Goal: Complete application form

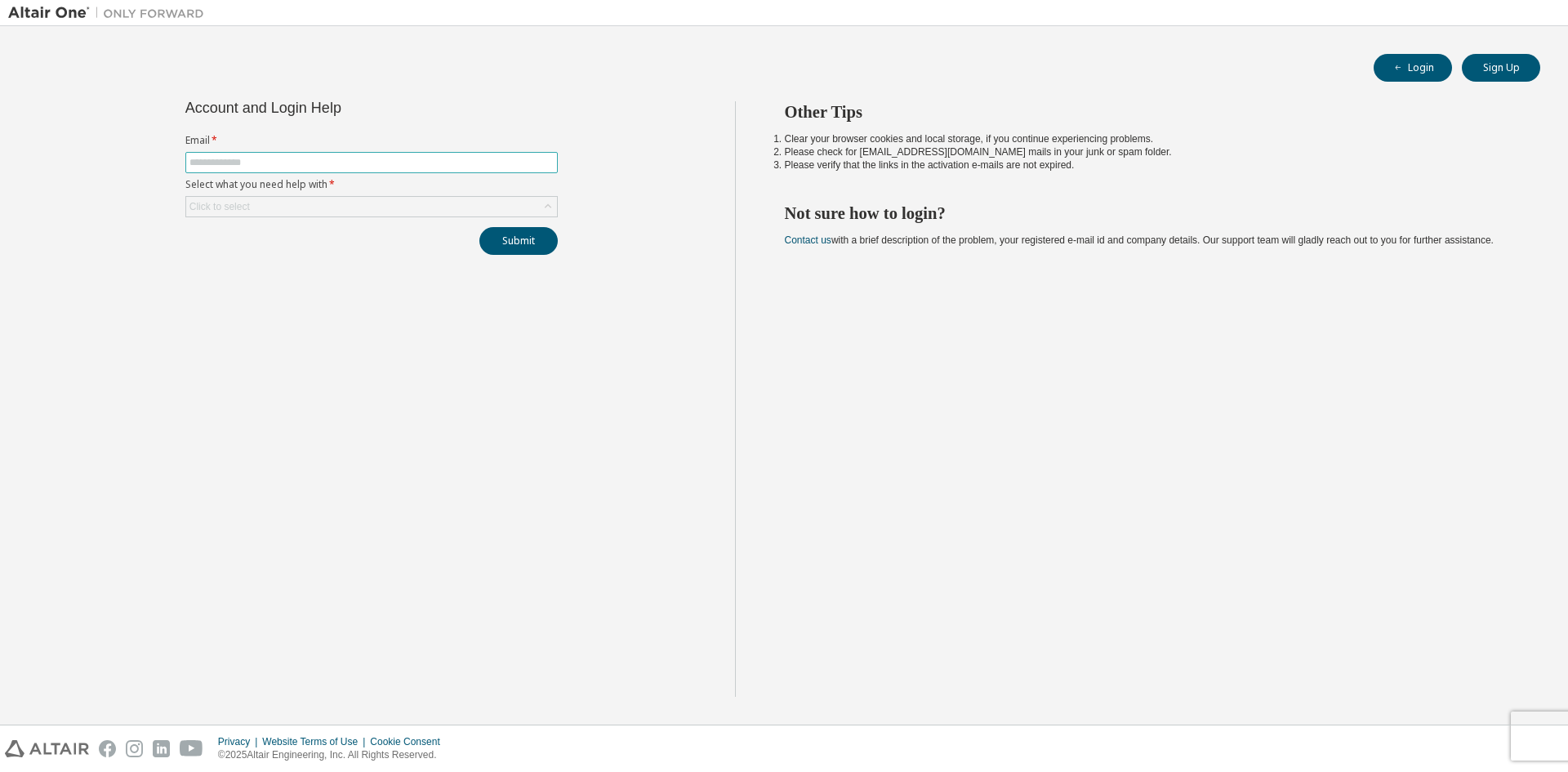
click at [320, 165] on input "text" at bounding box center [371, 162] width 365 height 13
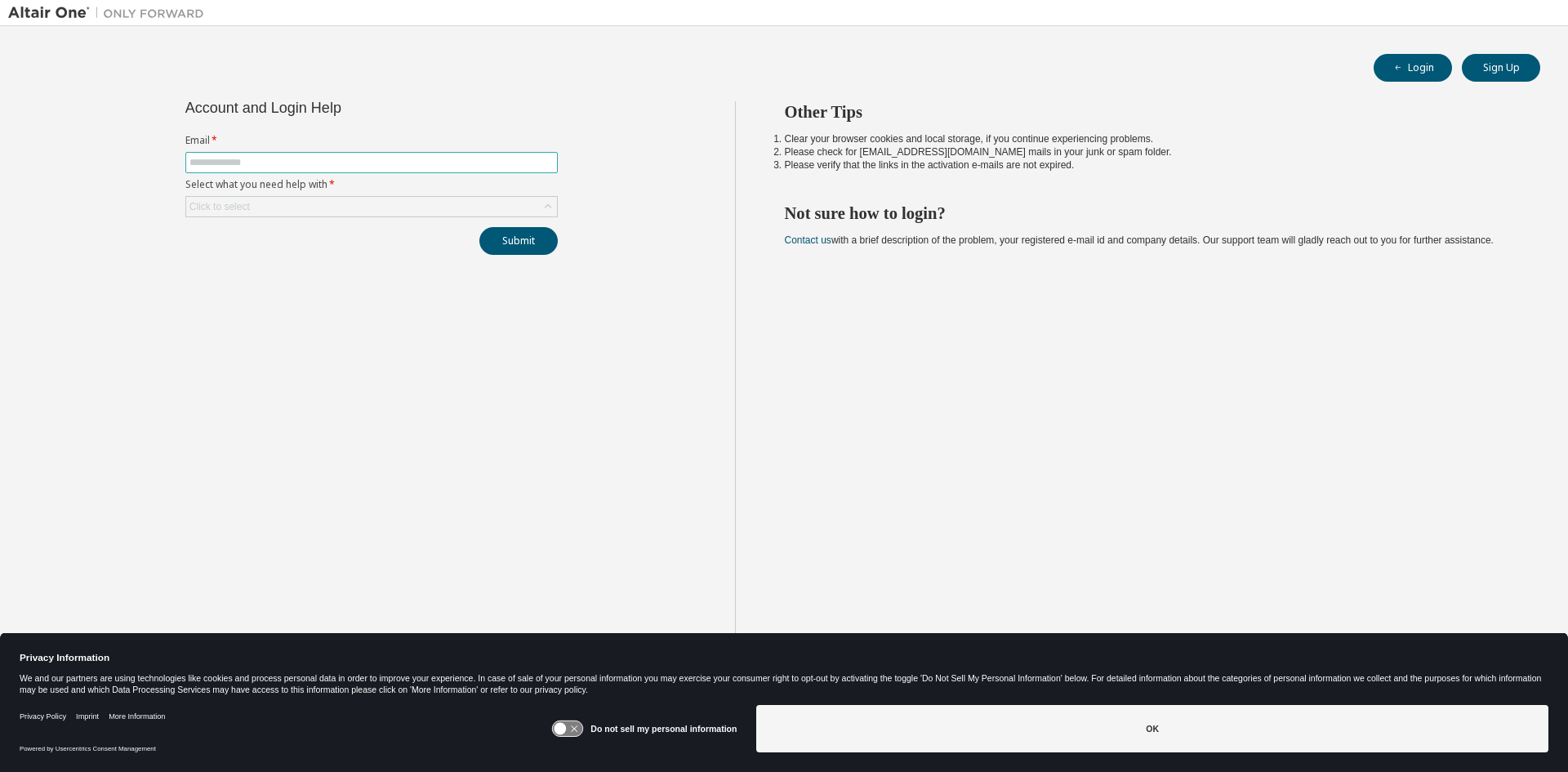
click at [299, 167] on input "text" at bounding box center [371, 162] width 365 height 13
type input "**********"
click at [286, 201] on div "Click to select" at bounding box center [371, 207] width 370 height 20
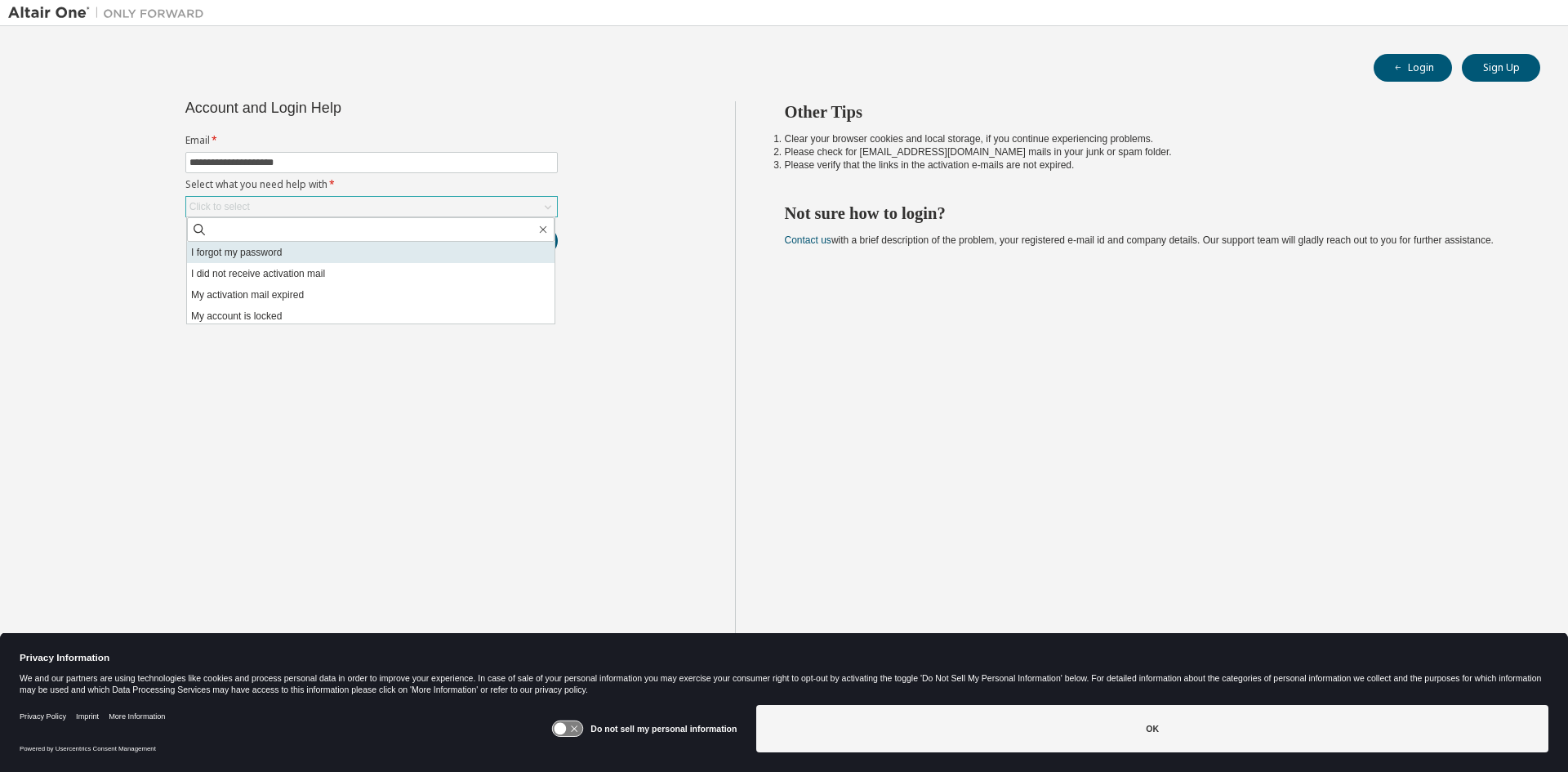
click at [256, 249] on li "I forgot my password" at bounding box center [370, 252] width 367 height 21
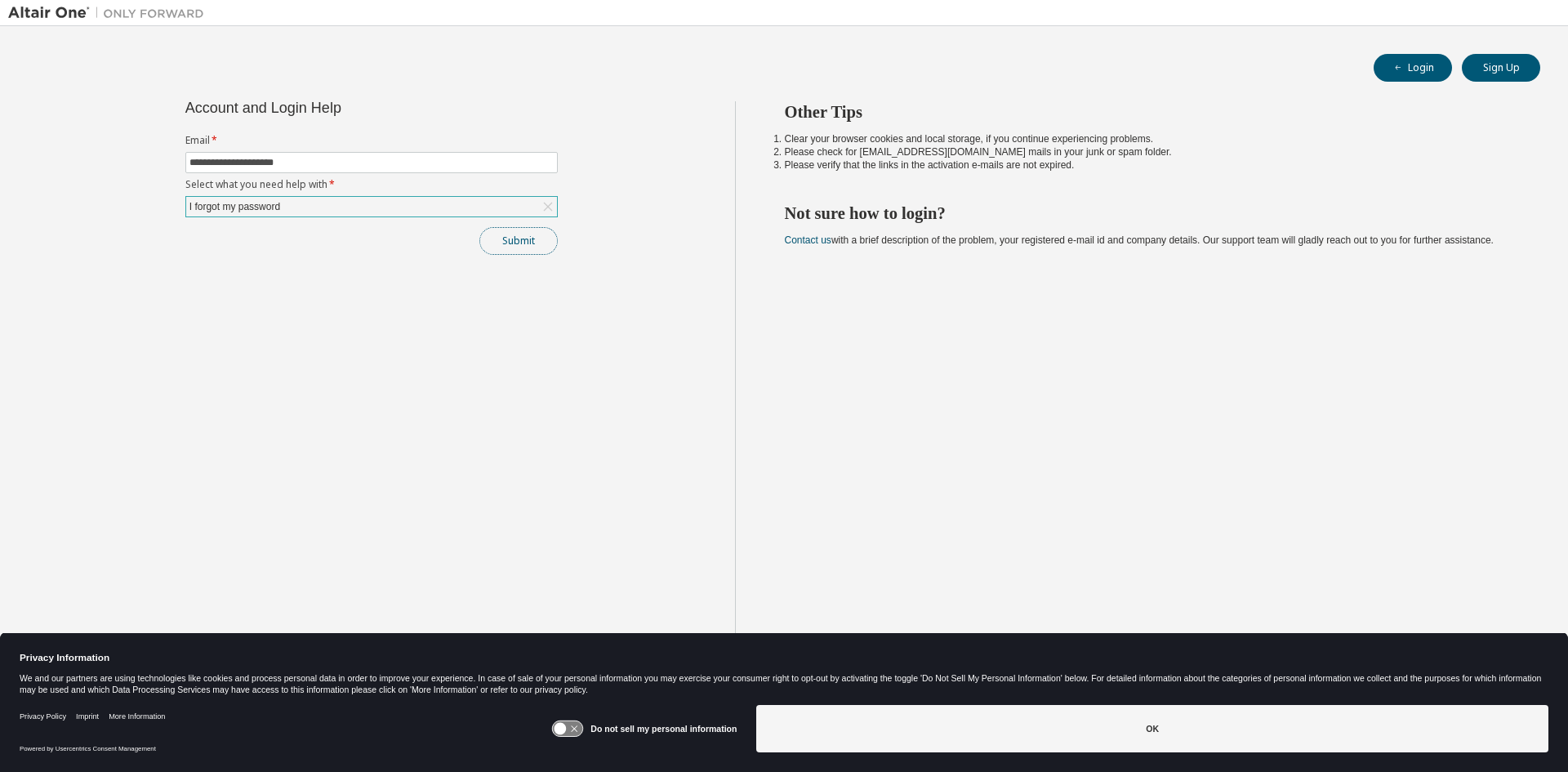
click at [521, 248] on button "Submit" at bounding box center [518, 241] width 78 height 28
click at [1386, 76] on button "Login" at bounding box center [1411, 67] width 78 height 28
drag, startPoint x: 514, startPoint y: 310, endPoint x: 489, endPoint y: 294, distance: 29.7
click at [514, 310] on div "Account and Login Help Email * Select what you need help with * Click to select…" at bounding box center [371, 398] width 727 height 596
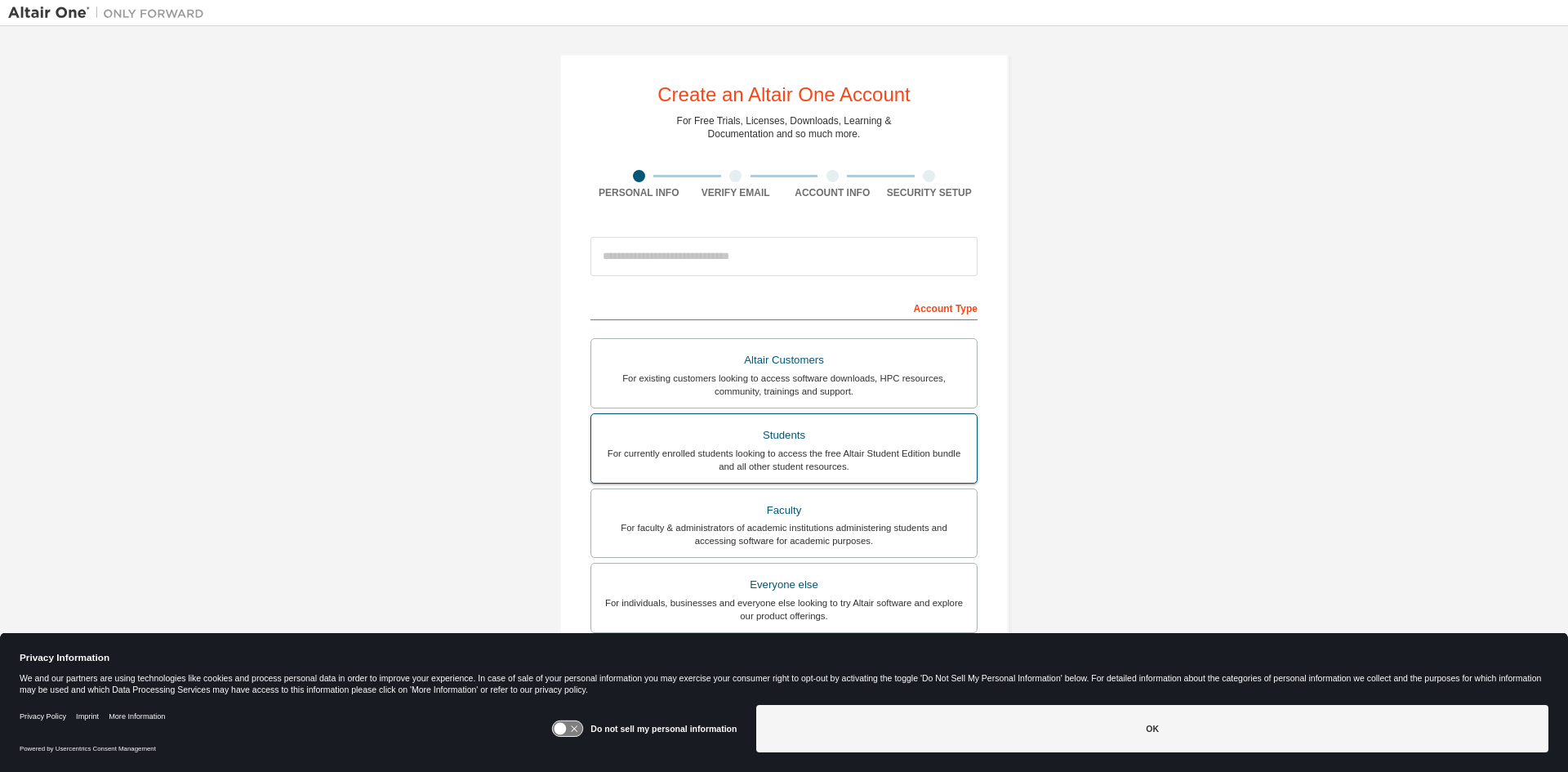
scroll to position [81, 0]
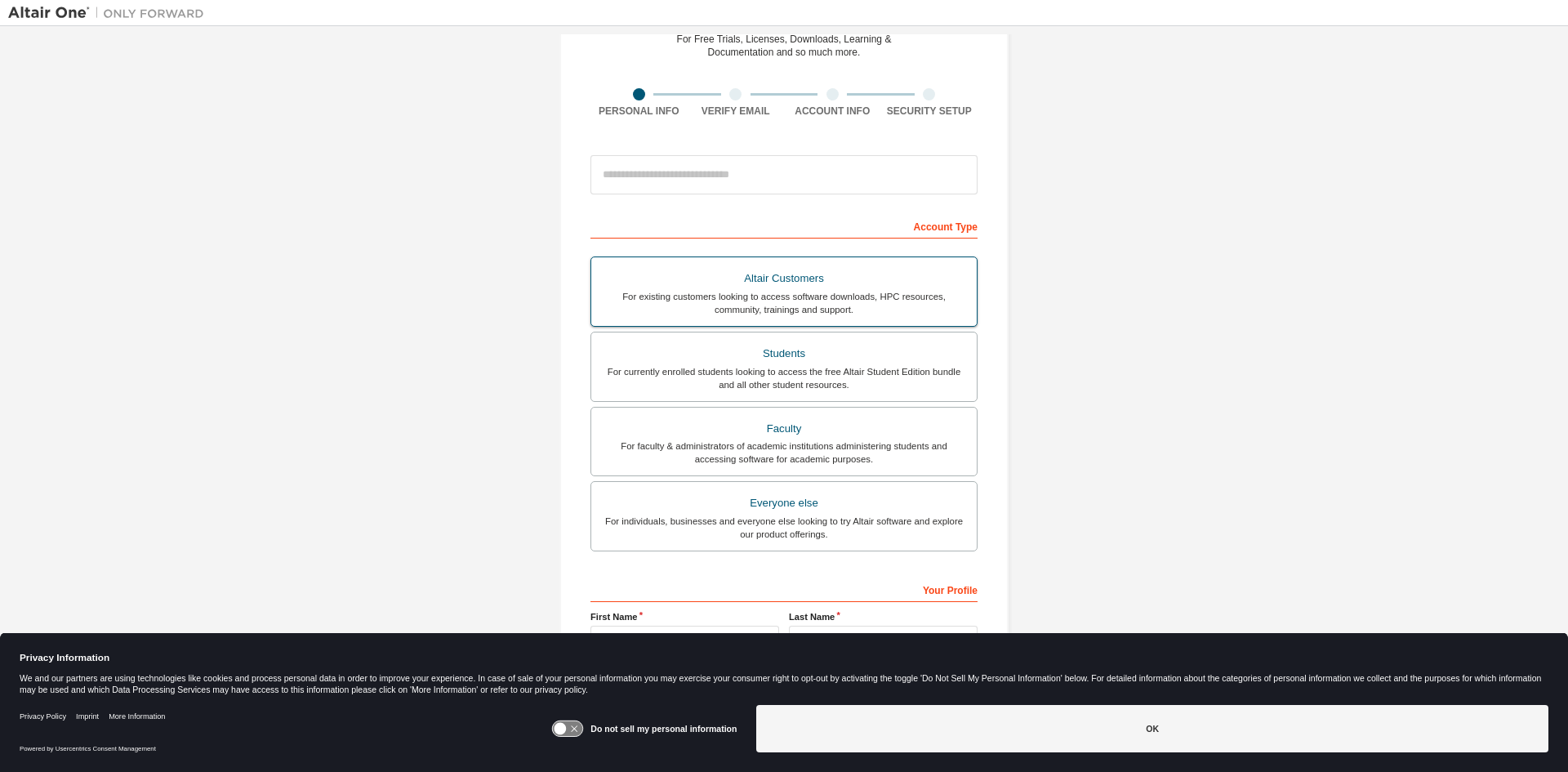
click at [785, 321] on label "Altair Customers For existing customers looking to access software downloads, H…" at bounding box center [784, 291] width 387 height 70
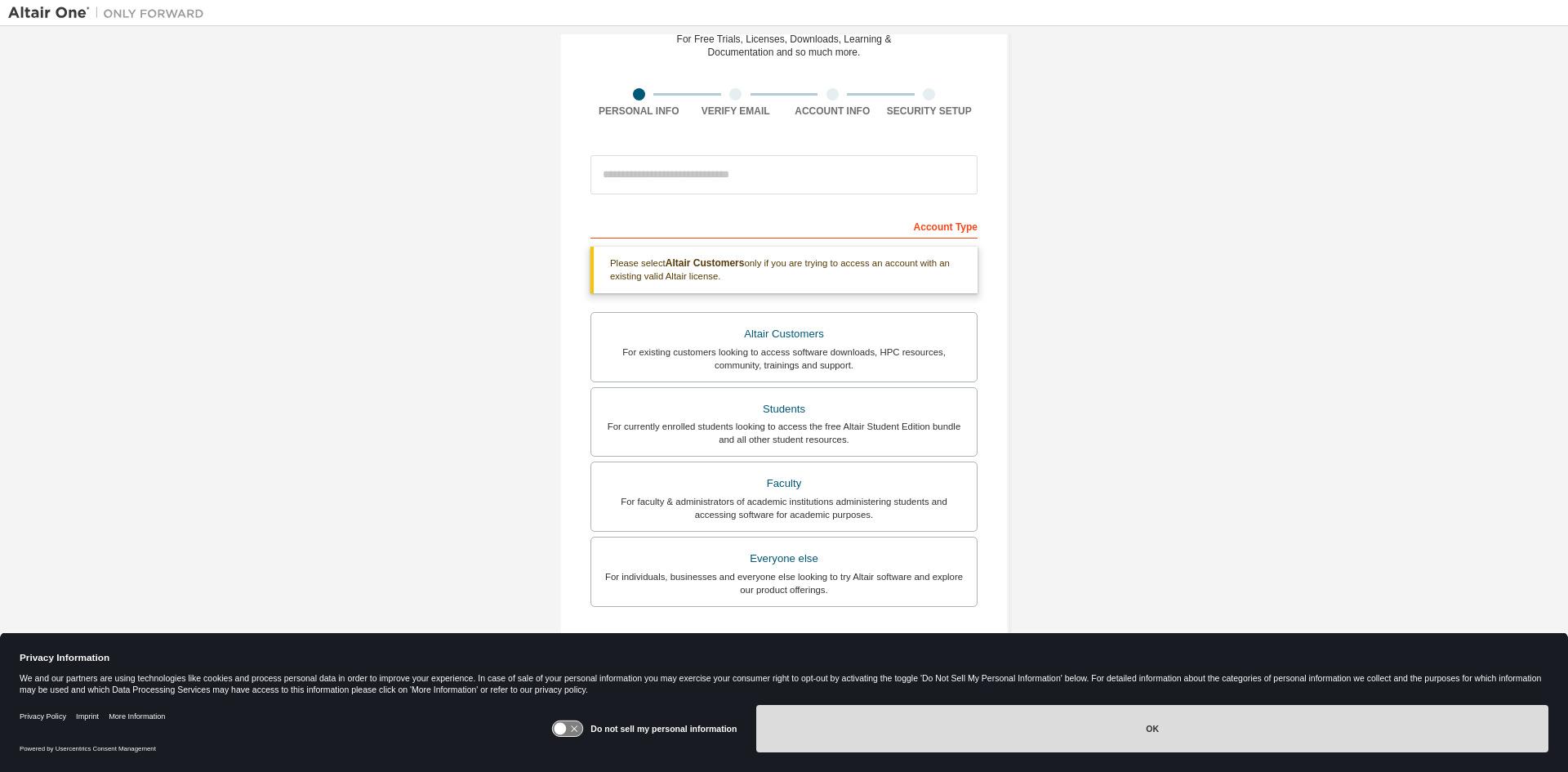
click at [903, 728] on button "OK" at bounding box center [1152, 728] width 792 height 48
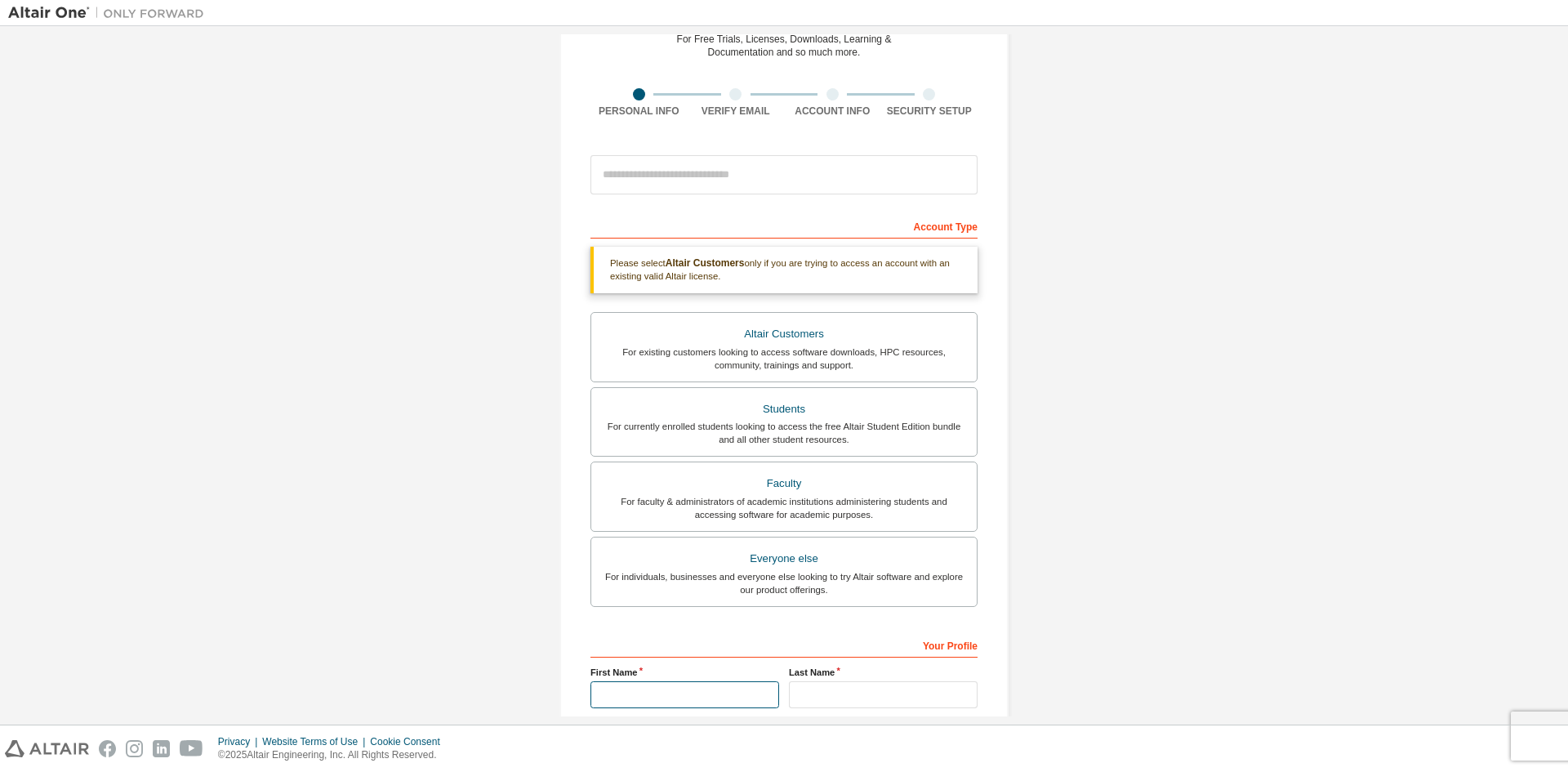
click at [679, 701] on input "text" at bounding box center [684, 694] width 188 height 27
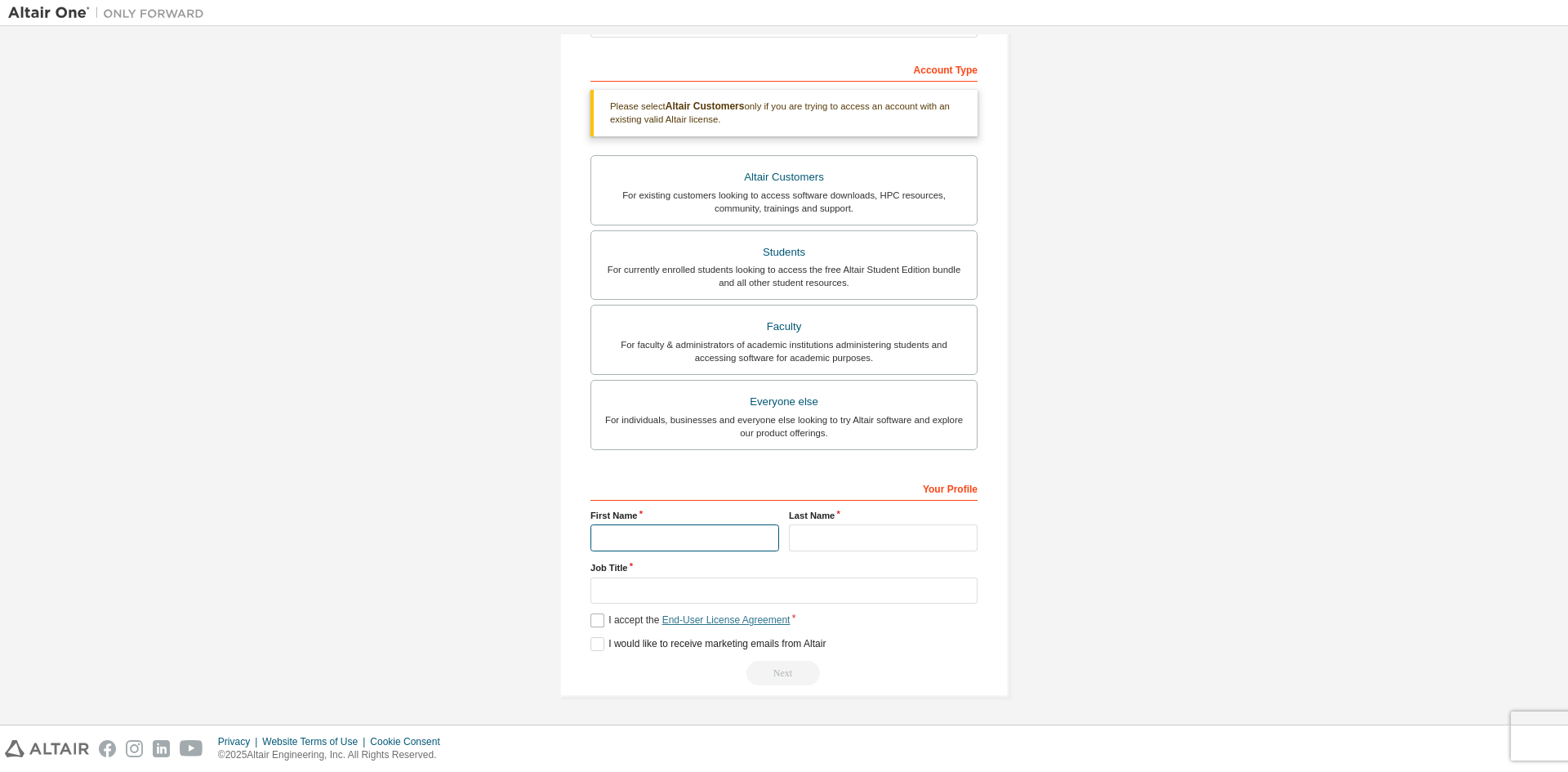
scroll to position [239, 0]
type input "*****"
type input "**********"
click at [619, 620] on label "I accept the End-User License Agreement" at bounding box center [689, 620] width 199 height 14
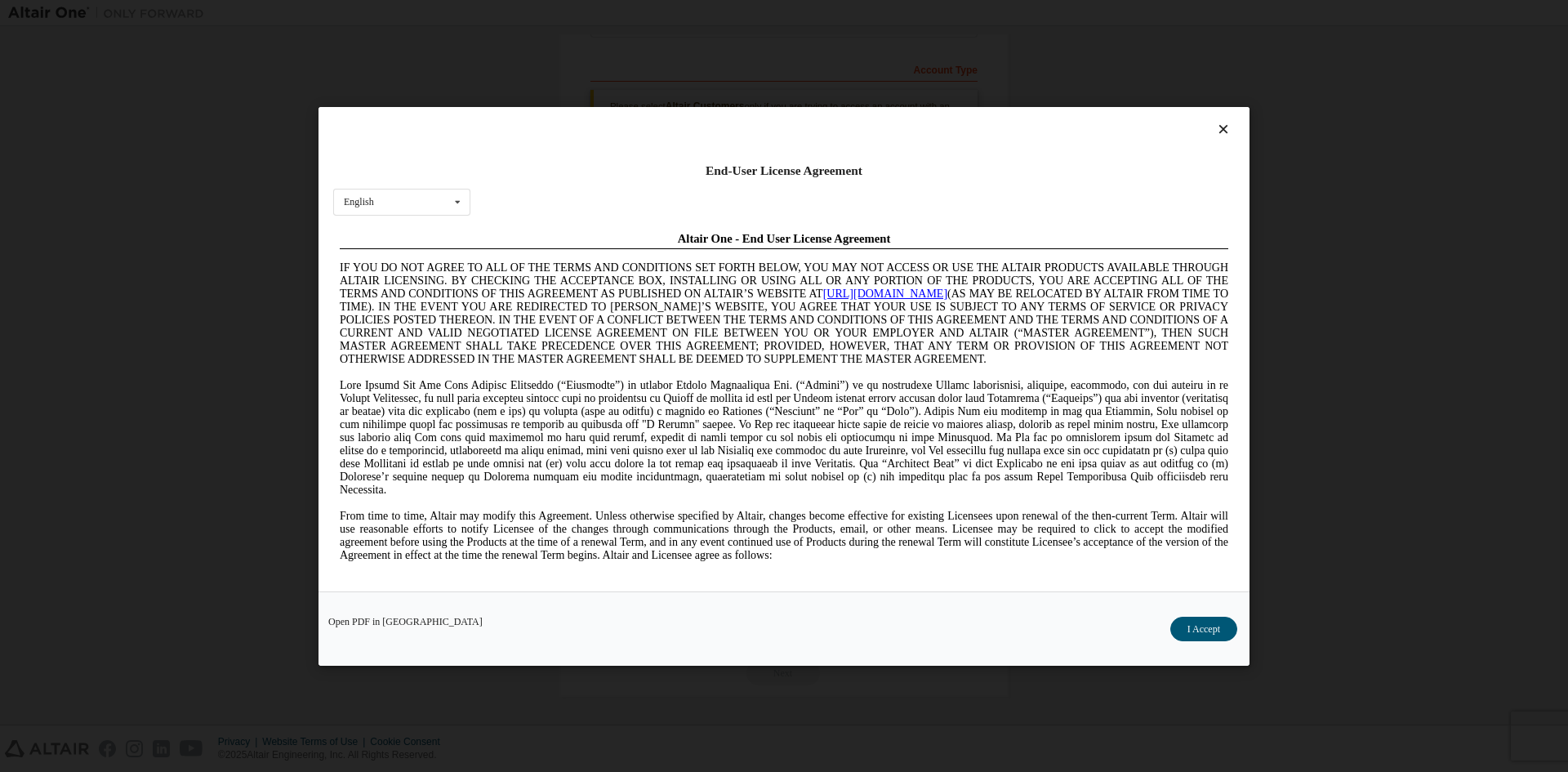
click at [604, 641] on div "Open PDF in New Tab I Accept" at bounding box center [784, 627] width 931 height 74
click at [1209, 637] on button "I Accept" at bounding box center [1203, 627] width 67 height 25
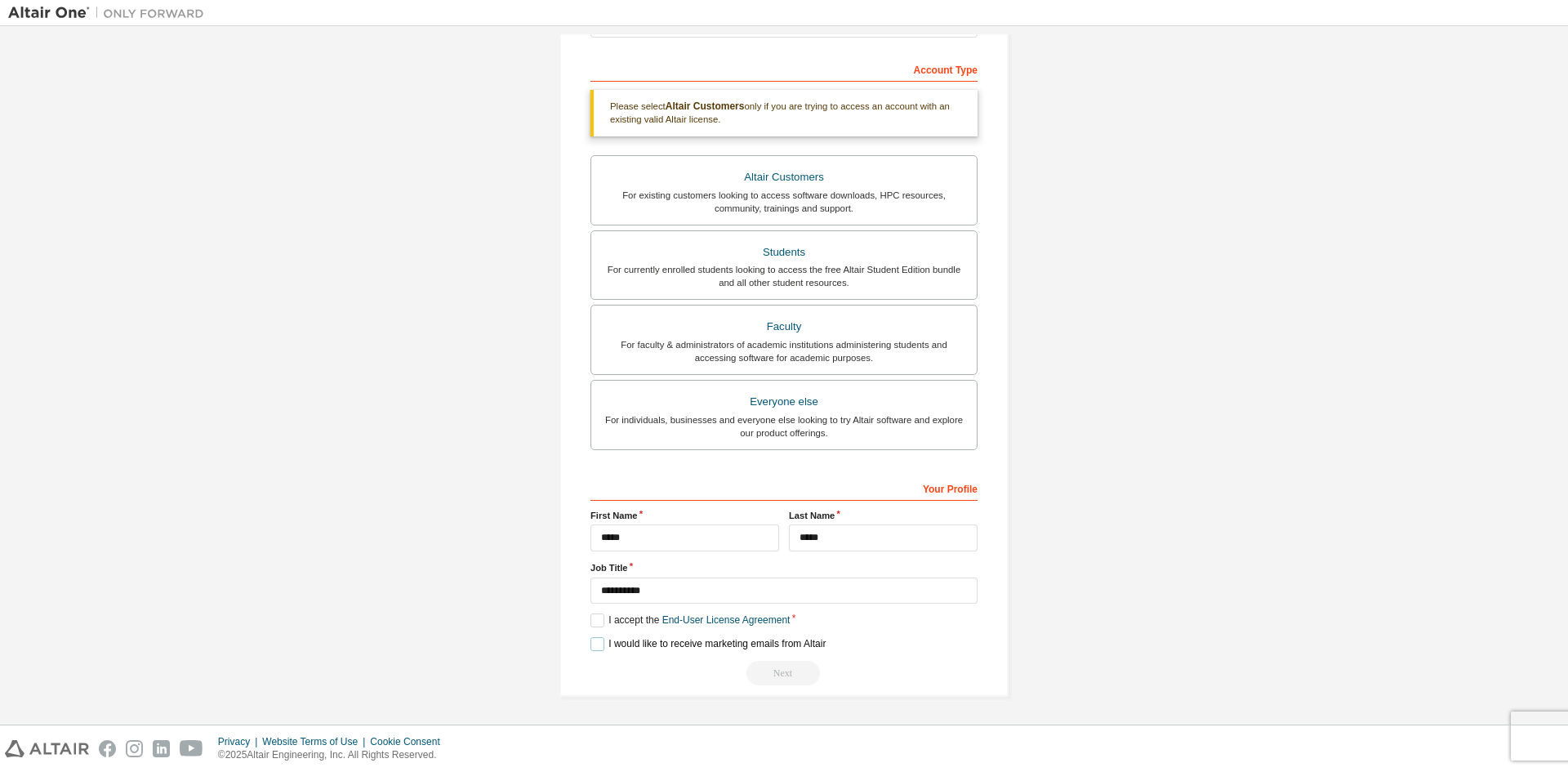
click at [689, 645] on label "I would like to receive marketing emails from Altair" at bounding box center [707, 644] width 235 height 14
click at [712, 648] on label "I would like to receive marketing emails from Altair" at bounding box center [707, 644] width 235 height 14
click at [780, 669] on div "Next" at bounding box center [784, 673] width 387 height 25
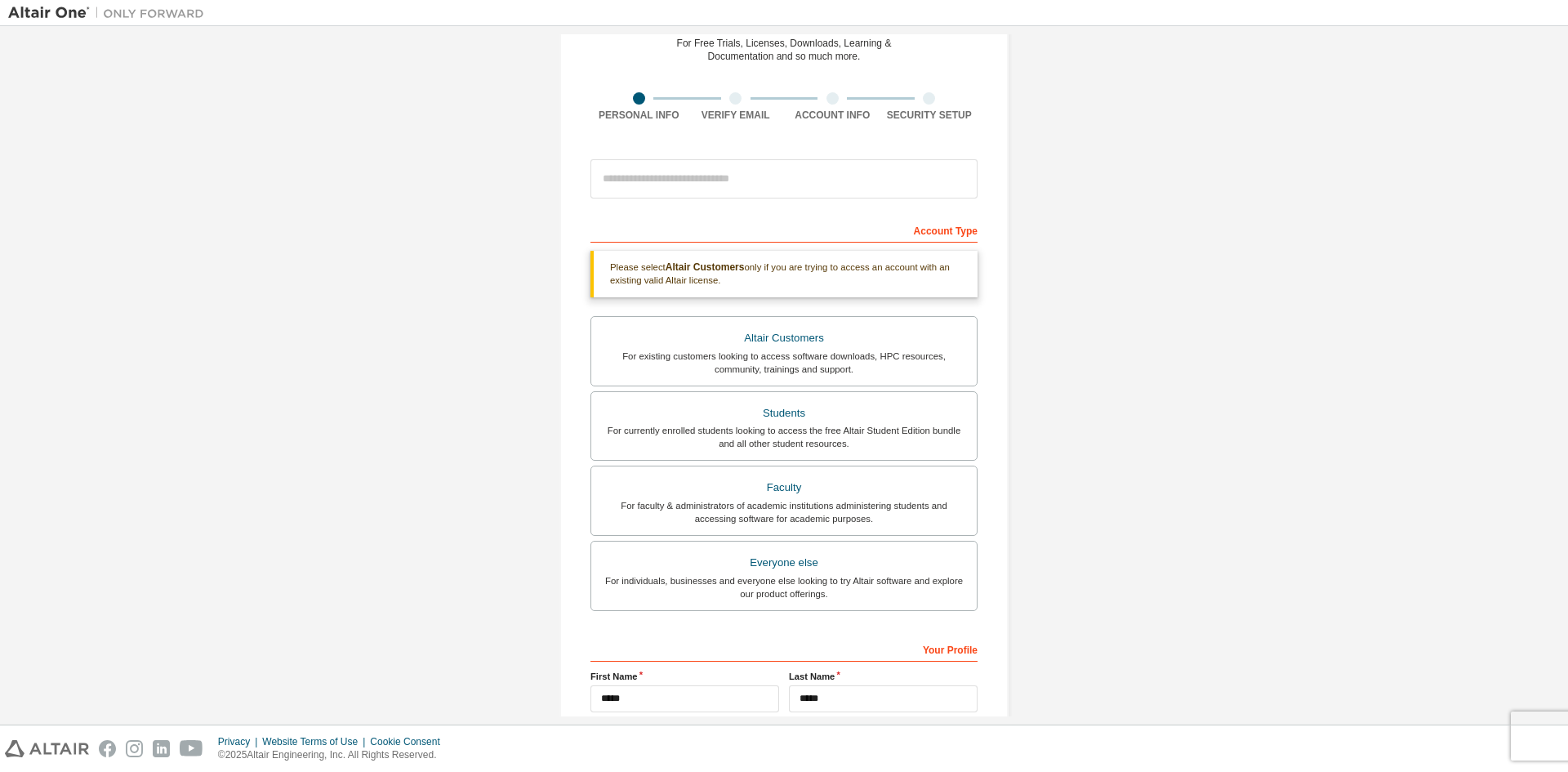
scroll to position [76, 0]
click at [786, 328] on label "Altair Customers For existing customers looking to access software downloads, H…" at bounding box center [784, 353] width 387 height 70
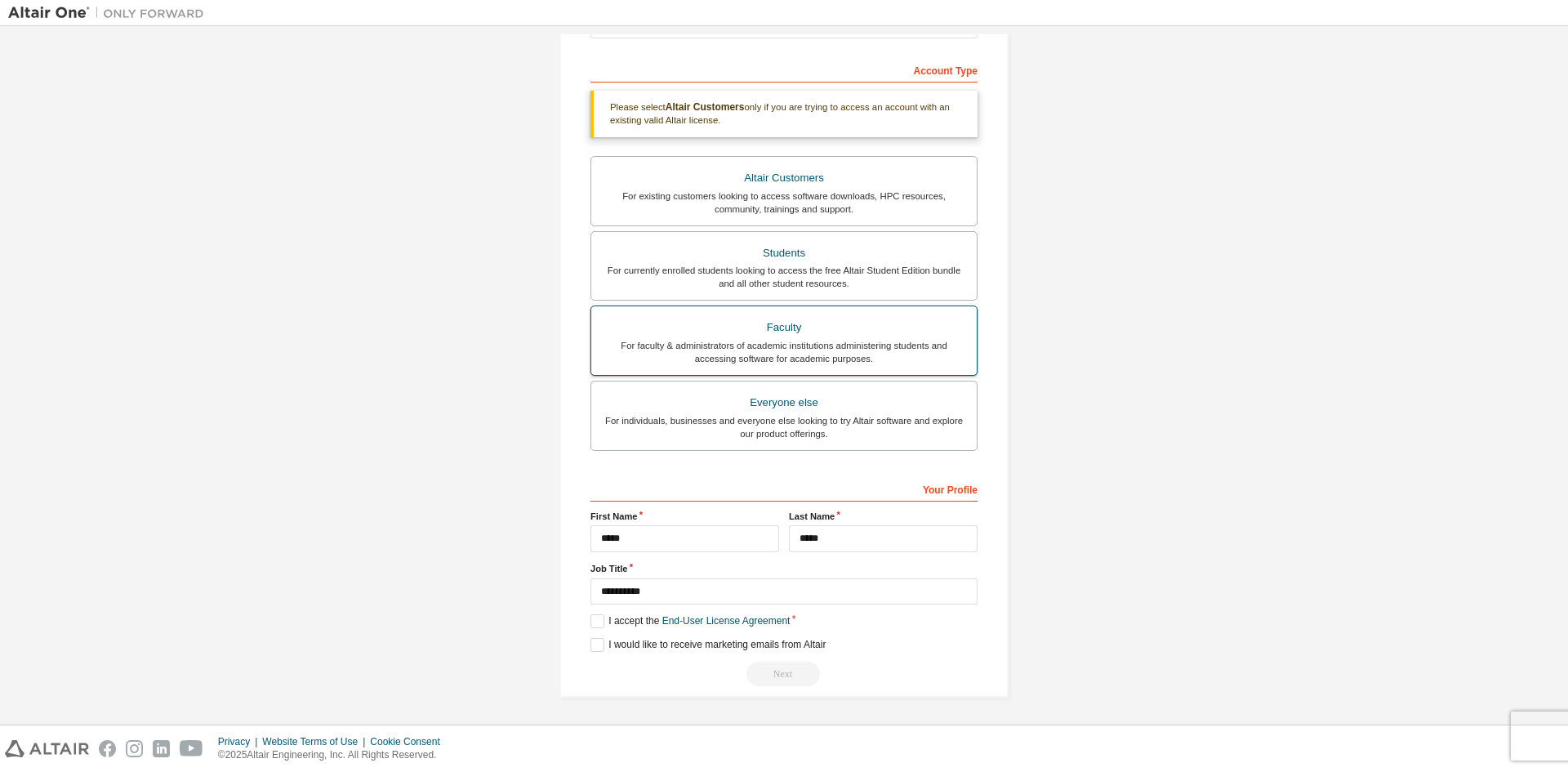
scroll to position [239, 0]
click at [718, 620] on link "End-User License Agreement" at bounding box center [725, 620] width 128 height 12
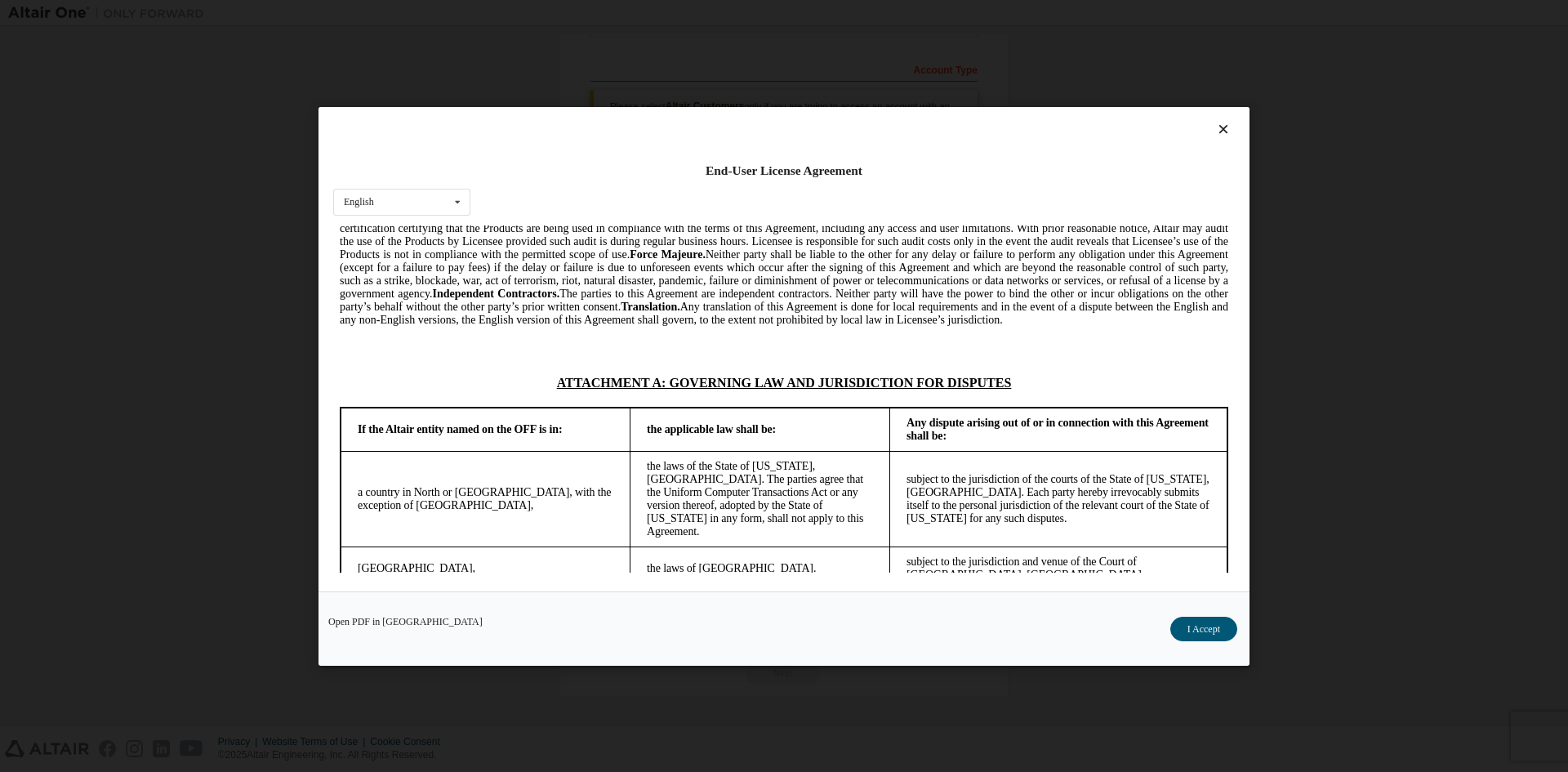
scroll to position [4129, 0]
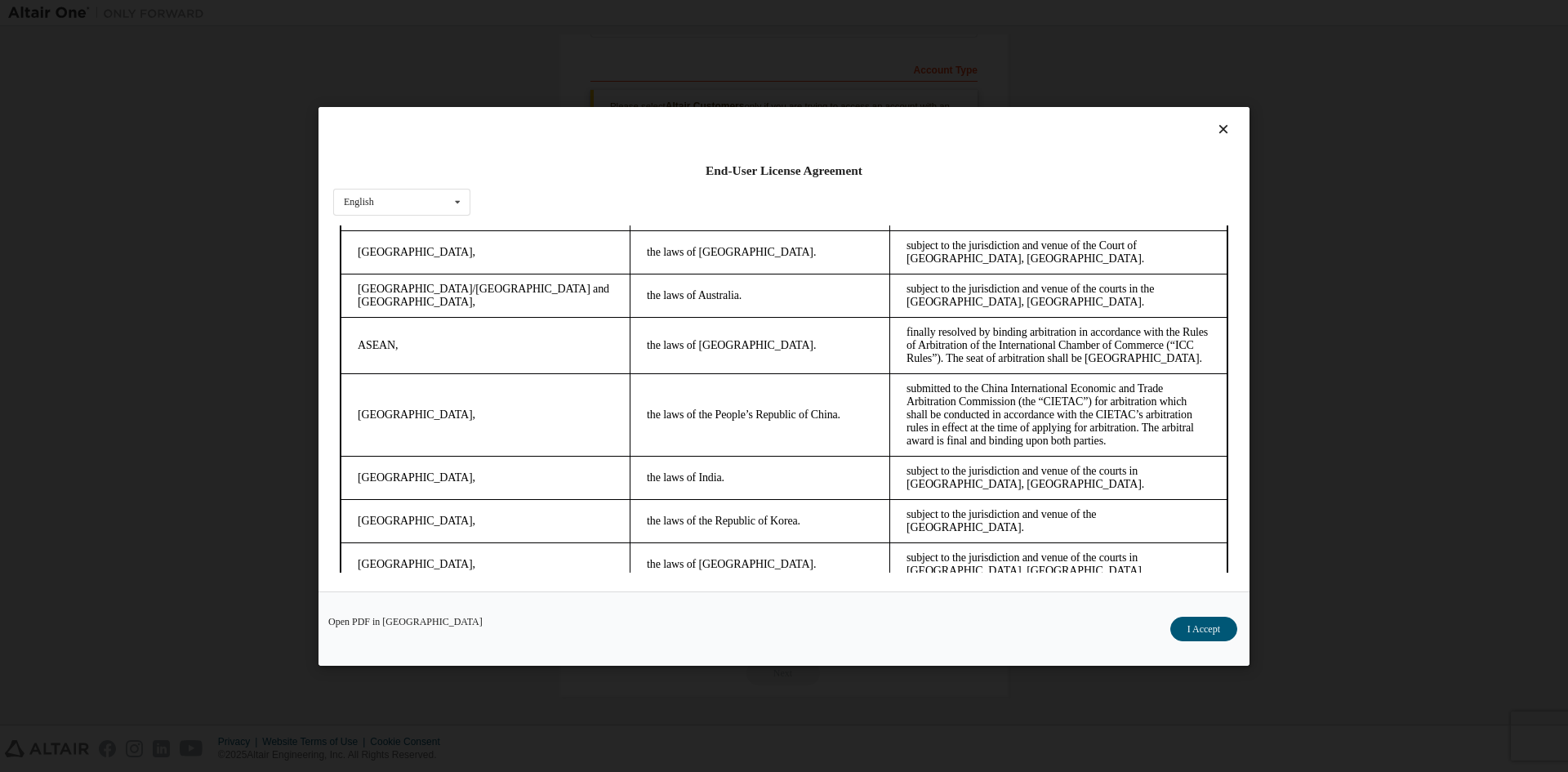
drag, startPoint x: 1225, startPoint y: 278, endPoint x: 1565, endPoint y: 816, distance: 636.4
click at [1195, 627] on button "I Accept" at bounding box center [1203, 627] width 67 height 25
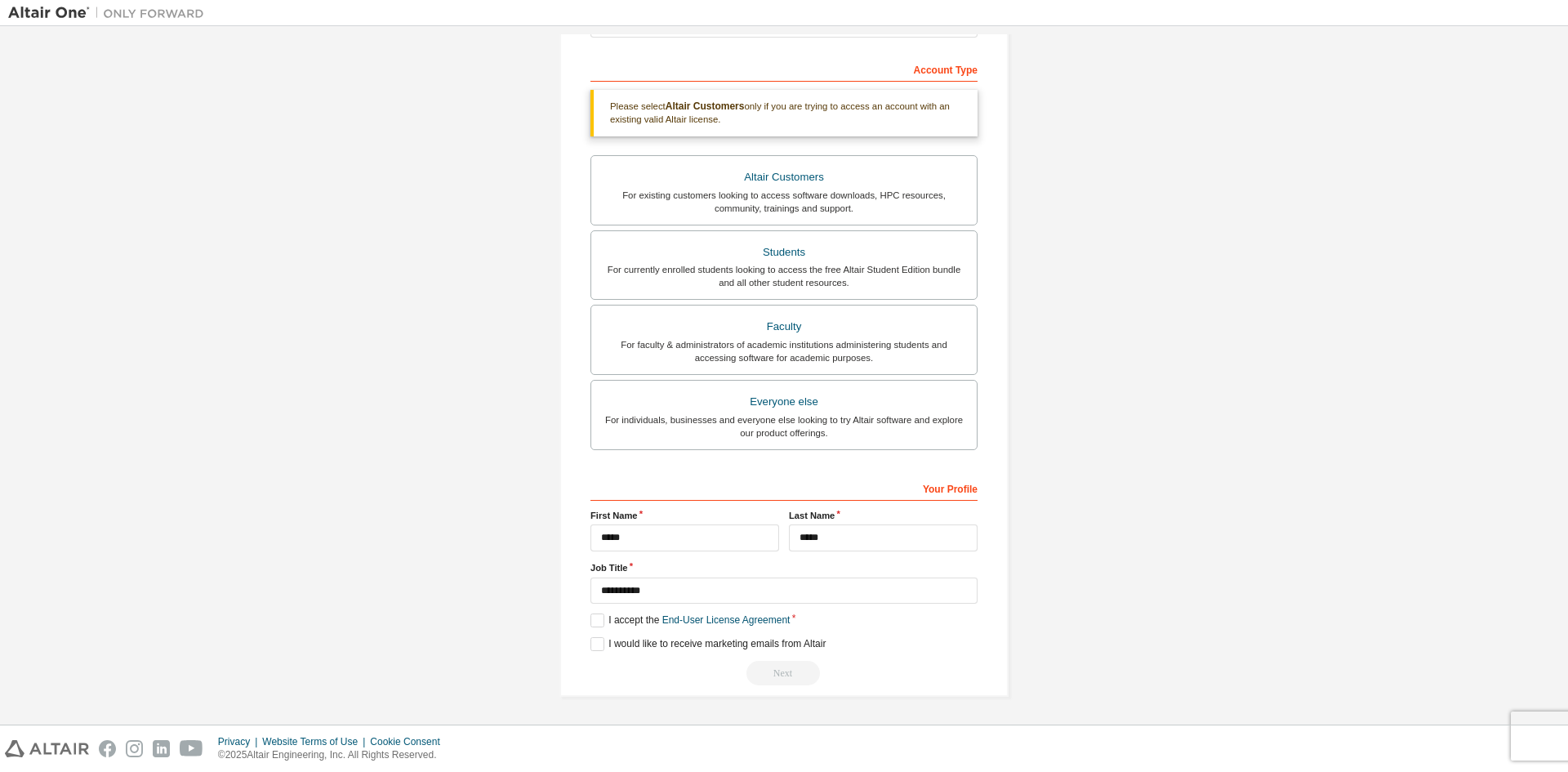
click at [782, 672] on div "Next" at bounding box center [784, 673] width 387 height 25
click at [658, 639] on label "I would like to receive marketing emails from Altair" at bounding box center [707, 644] width 235 height 14
click at [805, 674] on div "Next" at bounding box center [784, 673] width 387 height 25
click at [790, 678] on div "Next" at bounding box center [784, 673] width 387 height 25
click at [630, 642] on label "I would like to receive marketing emails from Altair" at bounding box center [707, 644] width 235 height 14
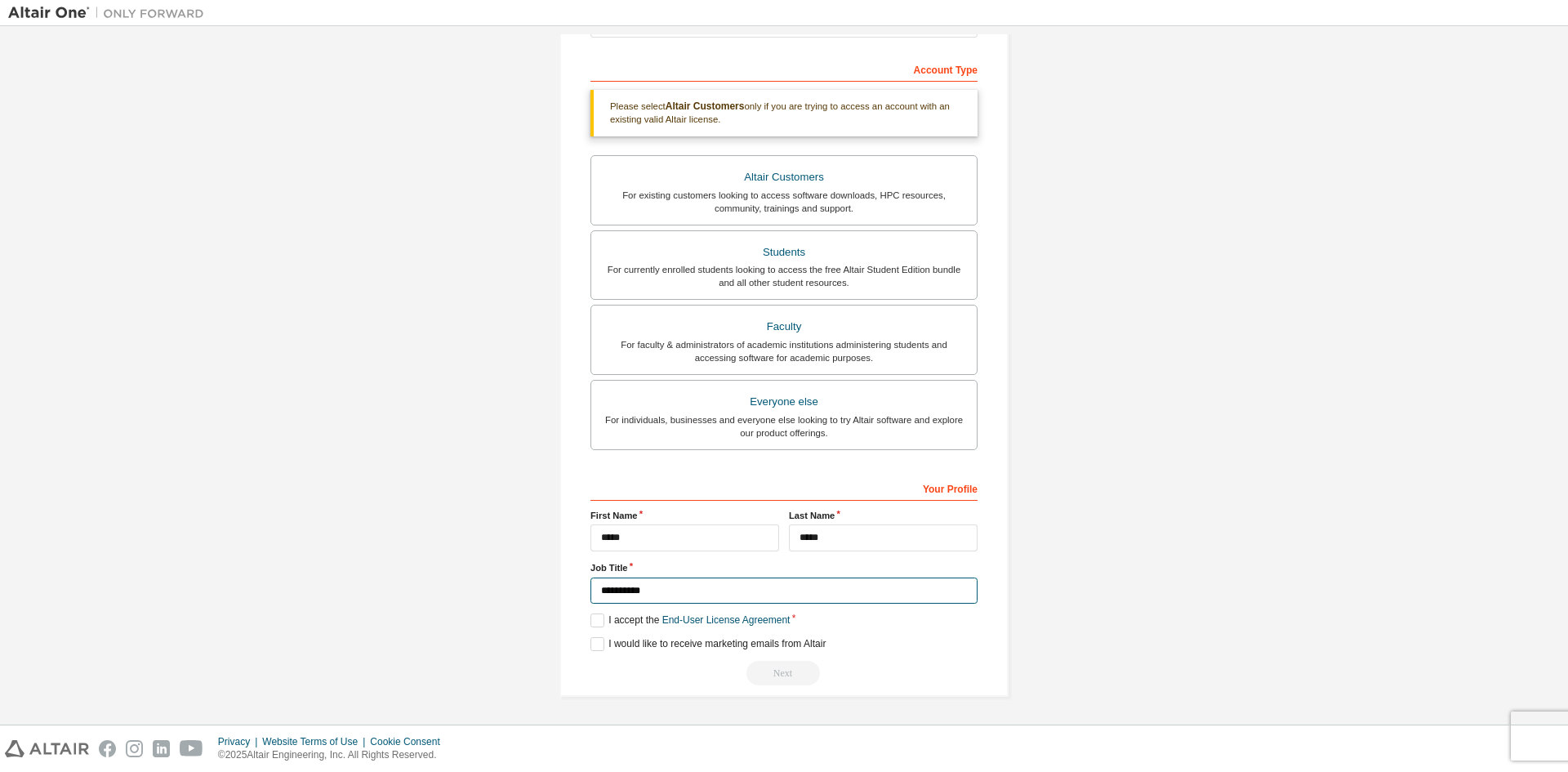
click at [657, 599] on input "**********" at bounding box center [784, 591] width 387 height 27
click at [846, 540] on input "*****" at bounding box center [883, 537] width 188 height 27
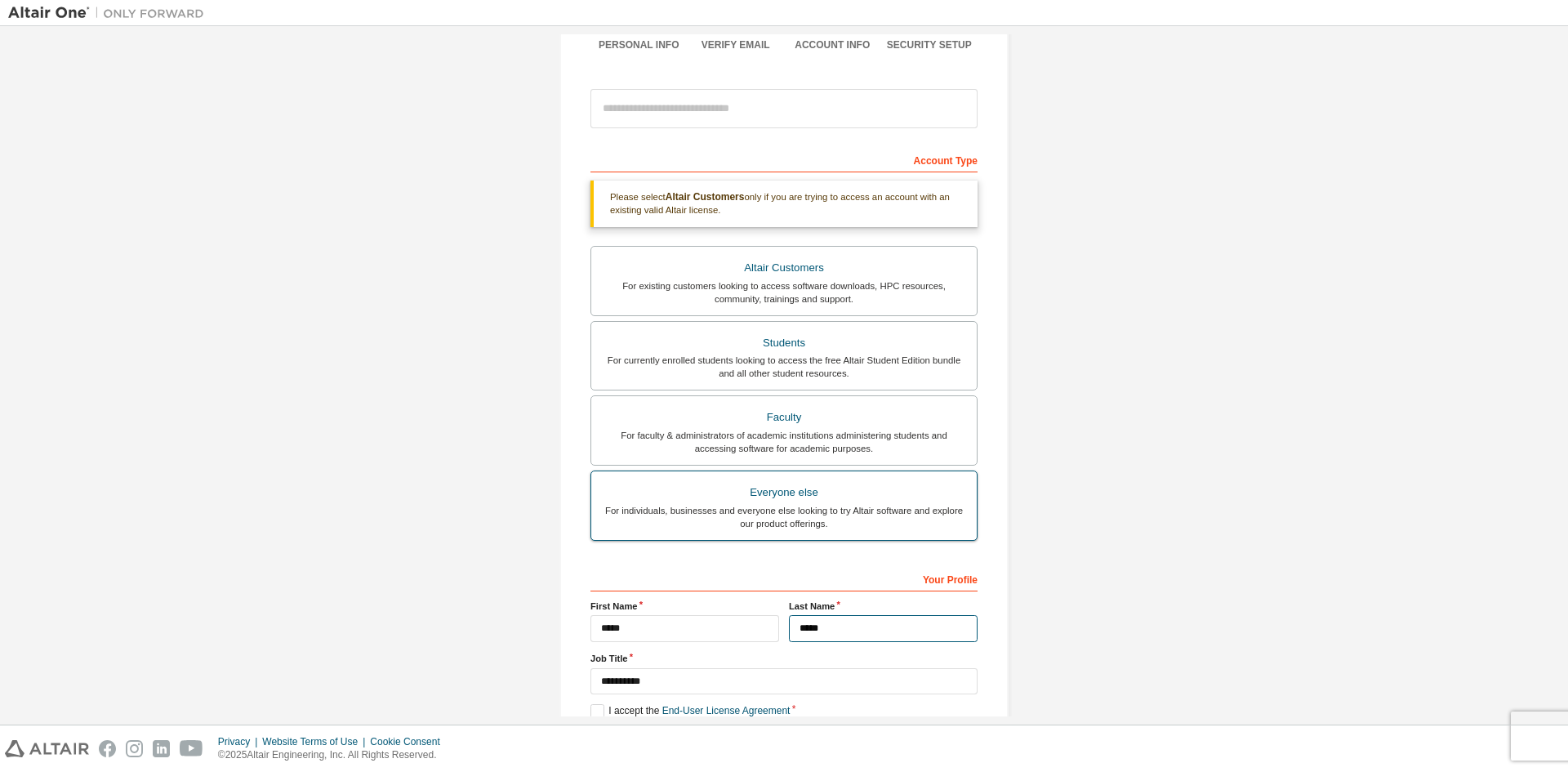
scroll to position [0, 0]
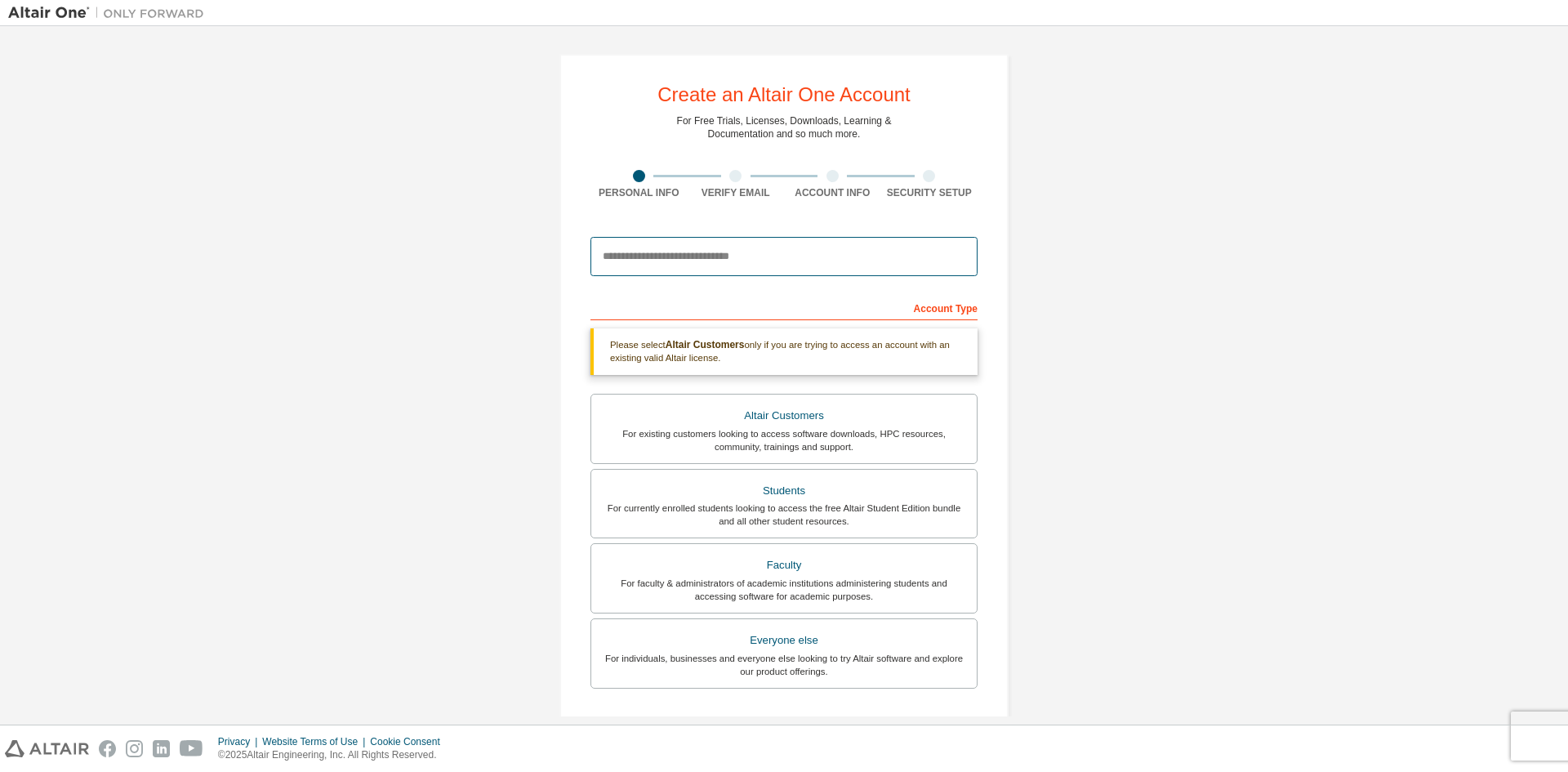
drag, startPoint x: 715, startPoint y: 262, endPoint x: 727, endPoint y: 265, distance: 12.4
click at [715, 262] on input "email" at bounding box center [784, 257] width 387 height 40
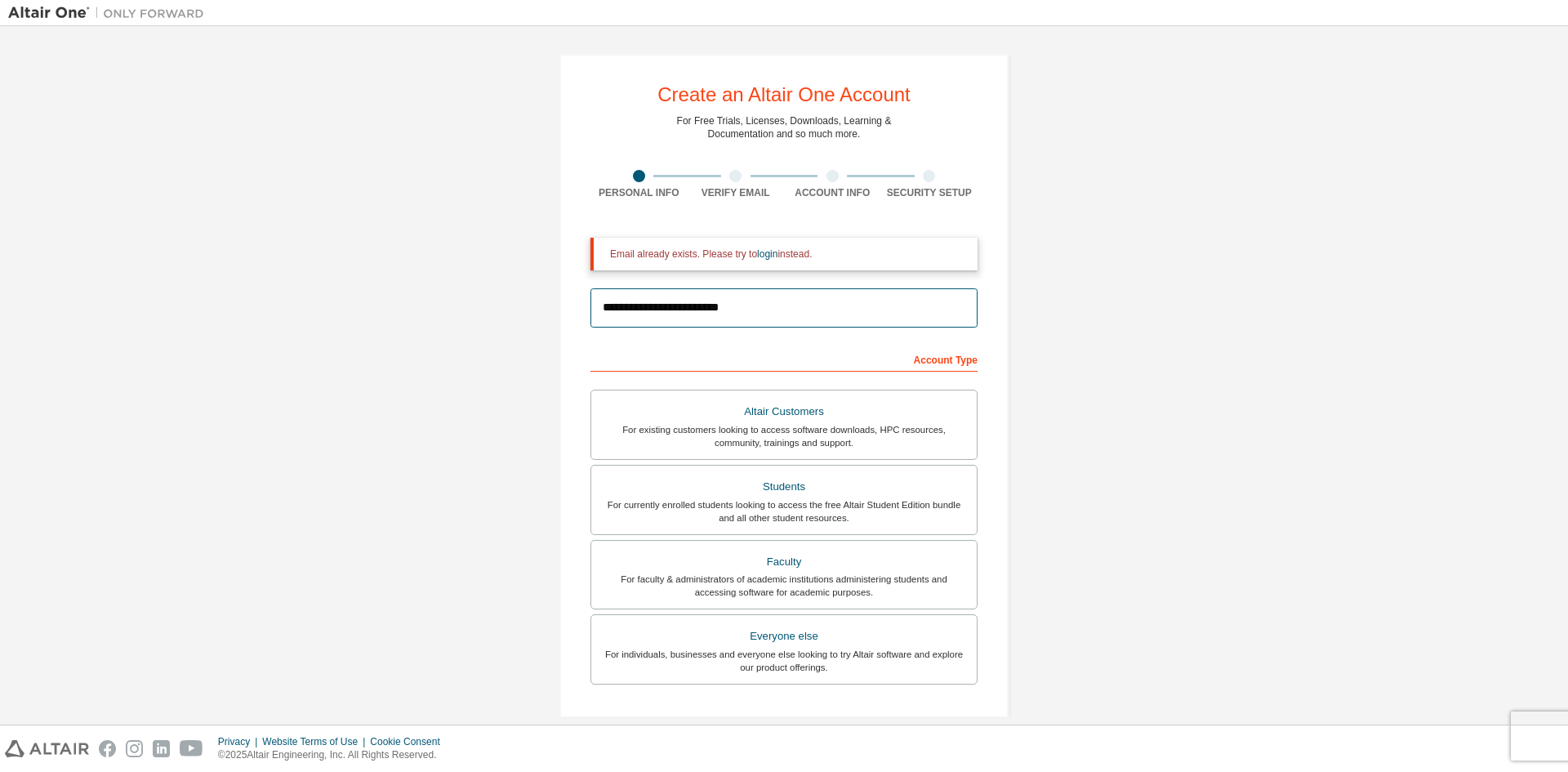
type input "**********"
